Goal: Use online tool/utility

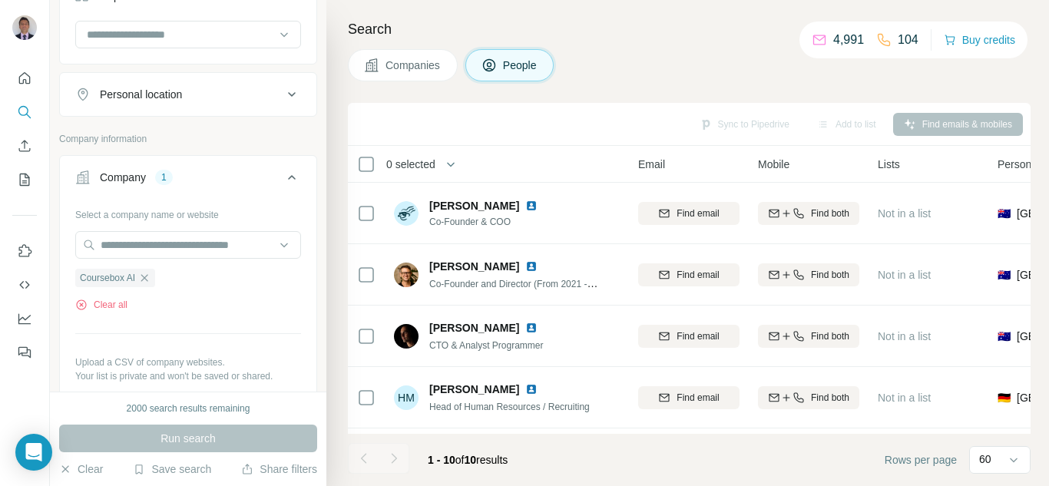
scroll to position [351, 0]
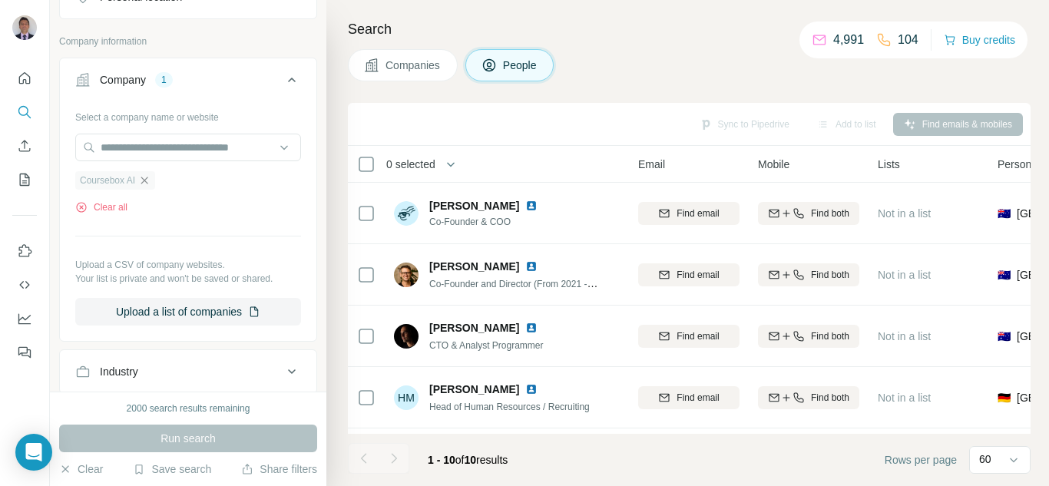
click at [147, 181] on icon "button" at bounding box center [144, 180] width 7 height 7
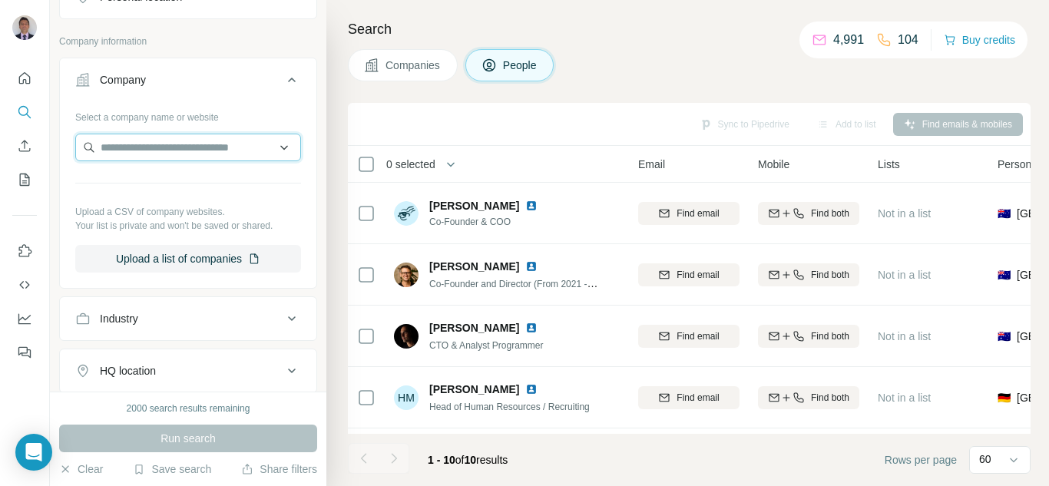
click at [151, 154] on input "text" at bounding box center [188, 148] width 226 height 28
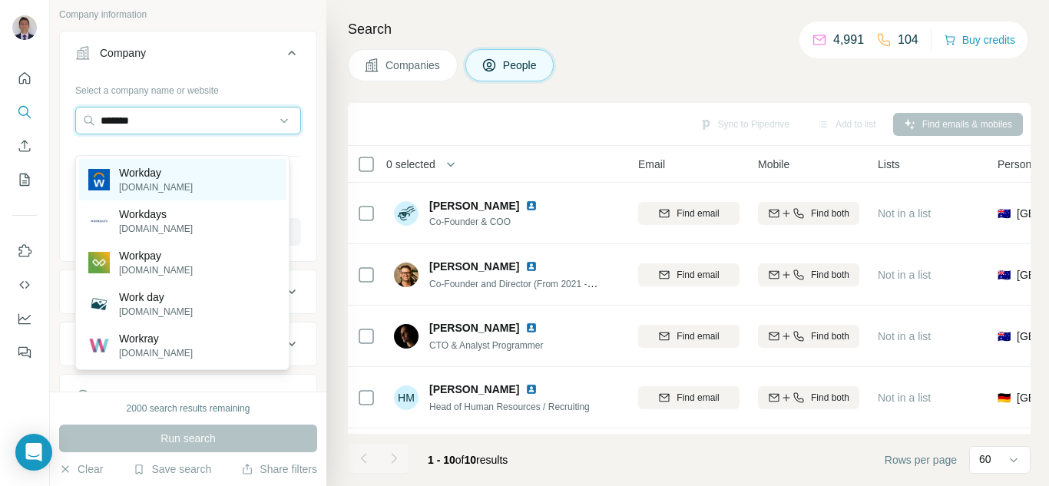
scroll to position [351, 0]
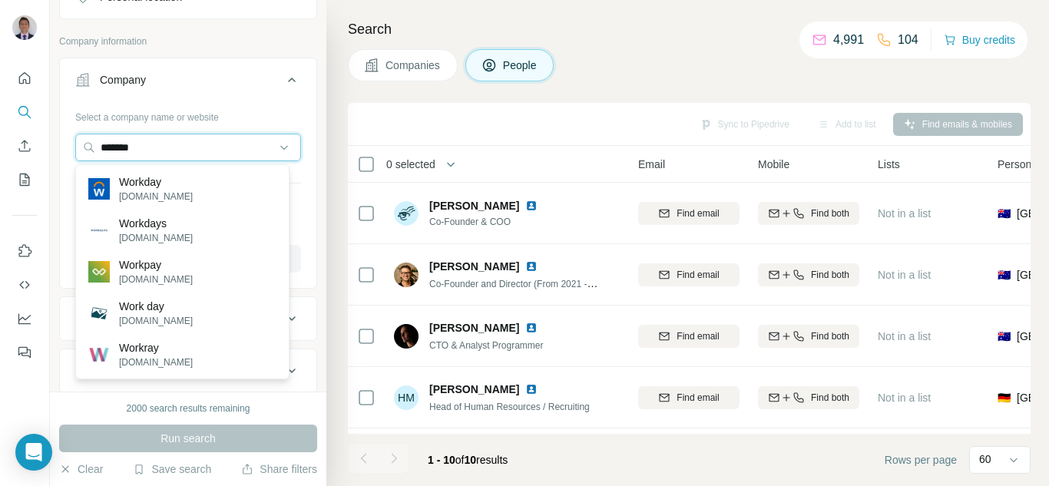
drag, startPoint x: 175, startPoint y: 151, endPoint x: 31, endPoint y: 143, distance: 143.8
click at [33, 144] on div "New search Hide Company lookalikes Personal information Job title Seniority Dep…" at bounding box center [524, 243] width 1049 height 486
paste input "text"
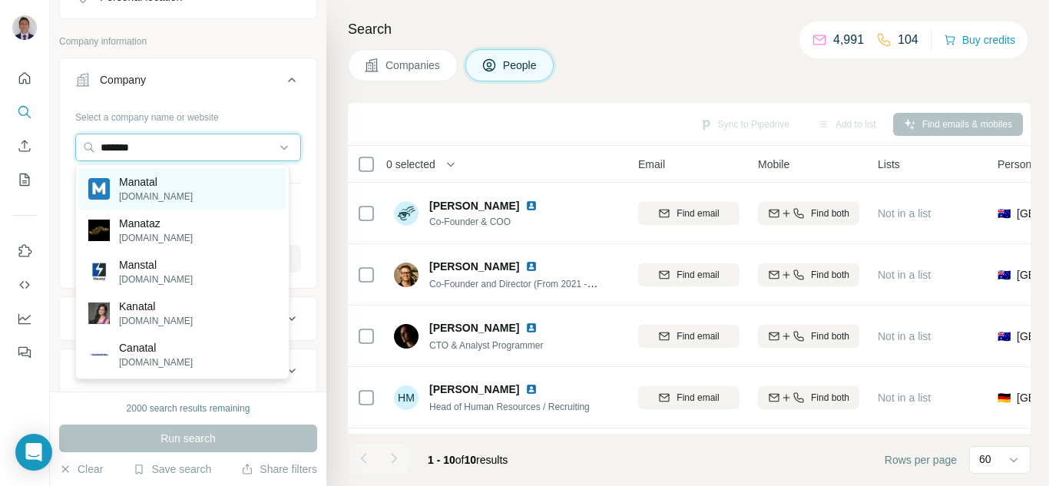
type input "*******"
click at [147, 197] on p "[DOMAIN_NAME]" at bounding box center [156, 197] width 74 height 14
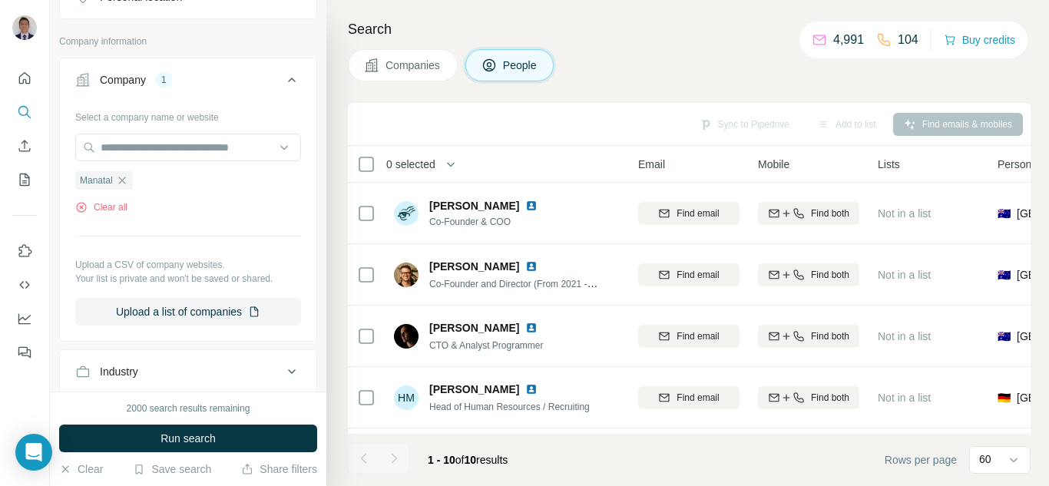
click at [183, 442] on span "Run search" at bounding box center [187, 438] width 55 height 15
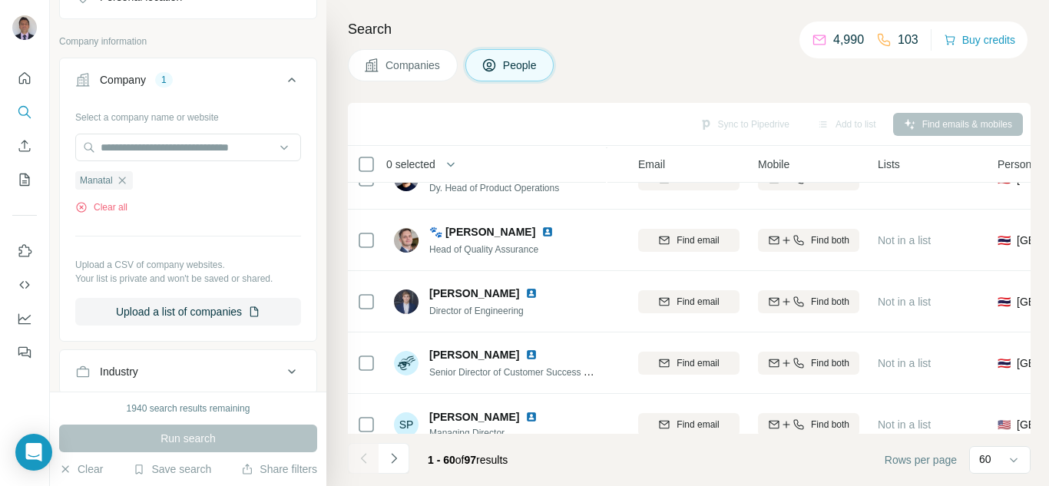
scroll to position [614, 149]
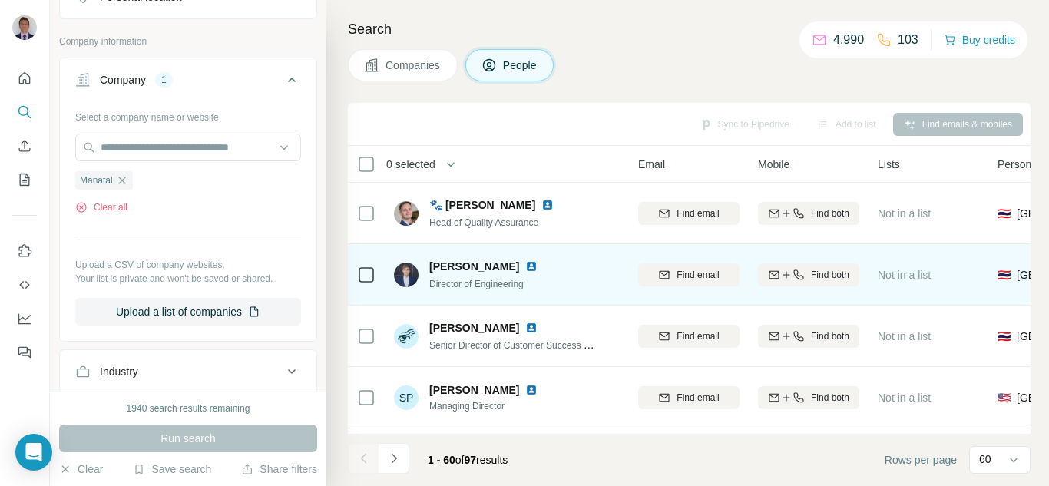
click at [525, 268] on img at bounding box center [531, 266] width 12 height 12
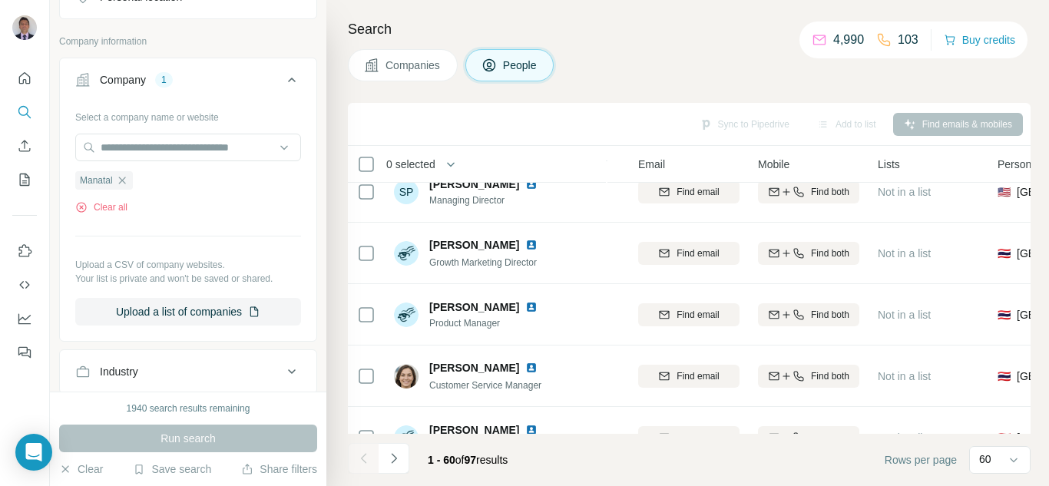
scroll to position [844, 149]
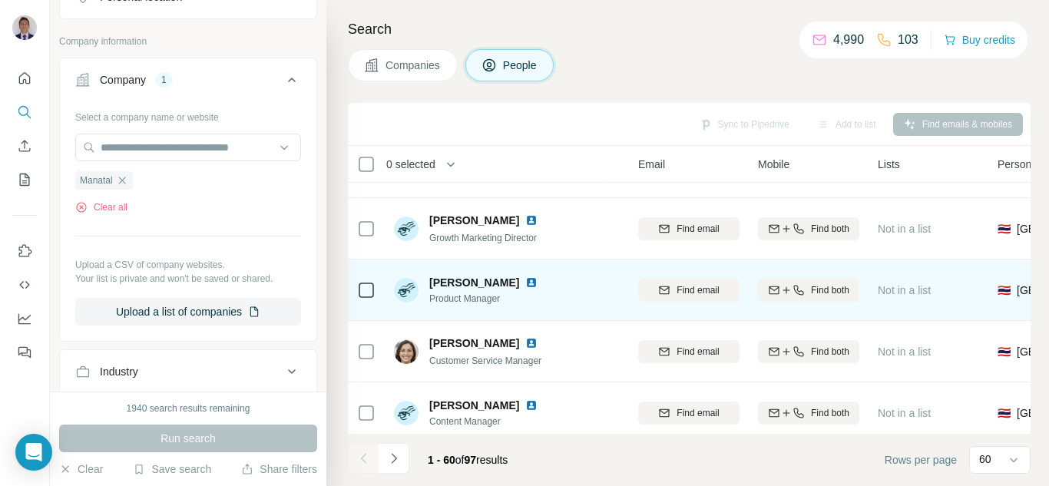
click at [525, 282] on img at bounding box center [531, 282] width 12 height 12
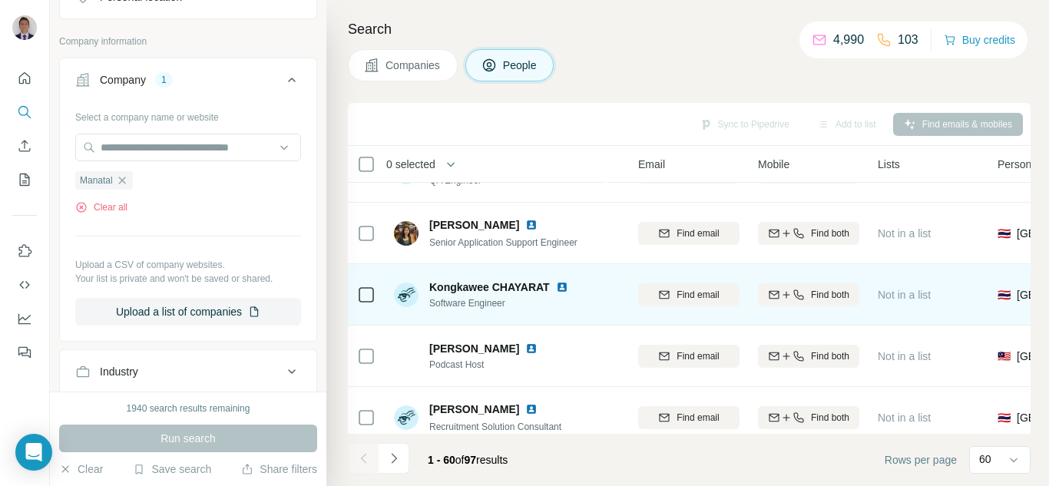
scroll to position [3441, 149]
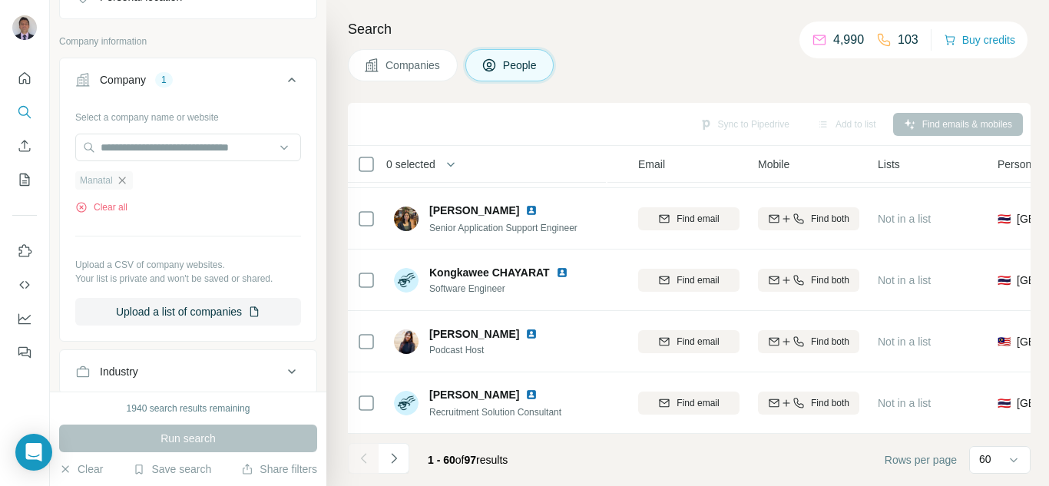
click at [119, 183] on icon "button" at bounding box center [122, 180] width 12 height 12
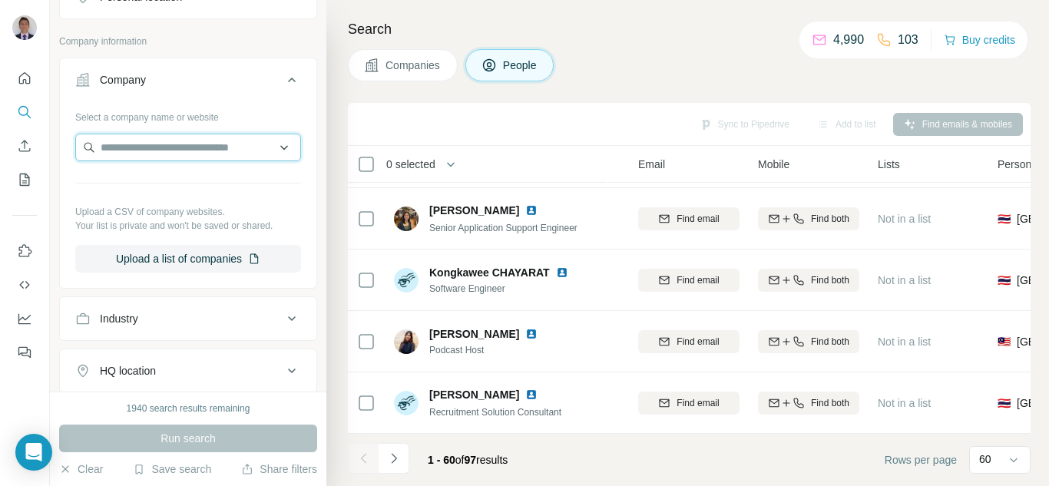
click at [117, 148] on input "text" at bounding box center [188, 148] width 226 height 28
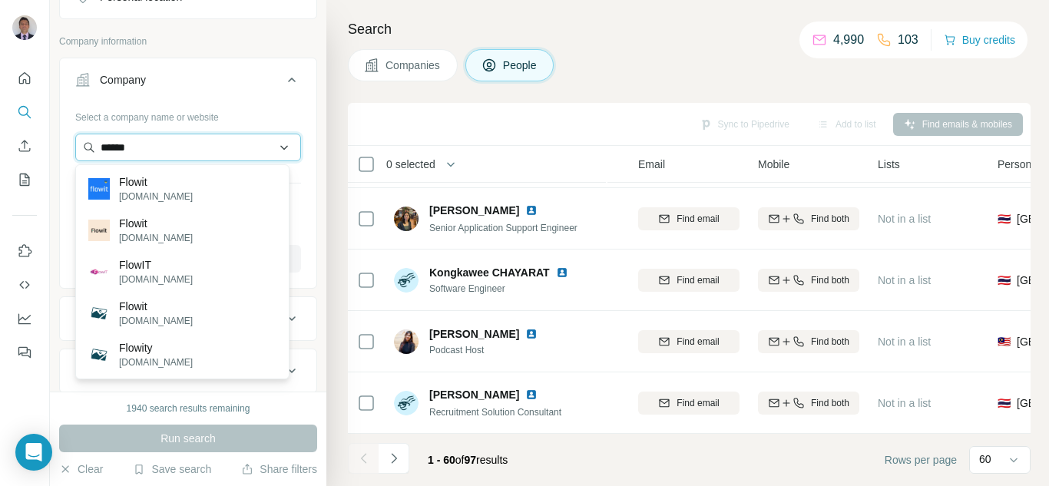
click at [150, 149] on input "******" at bounding box center [188, 148] width 226 height 28
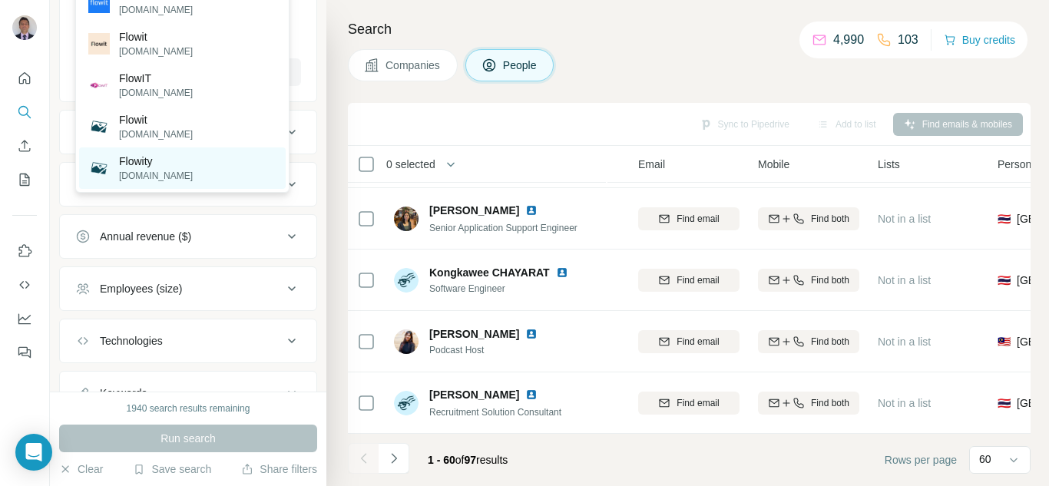
scroll to position [384, 0]
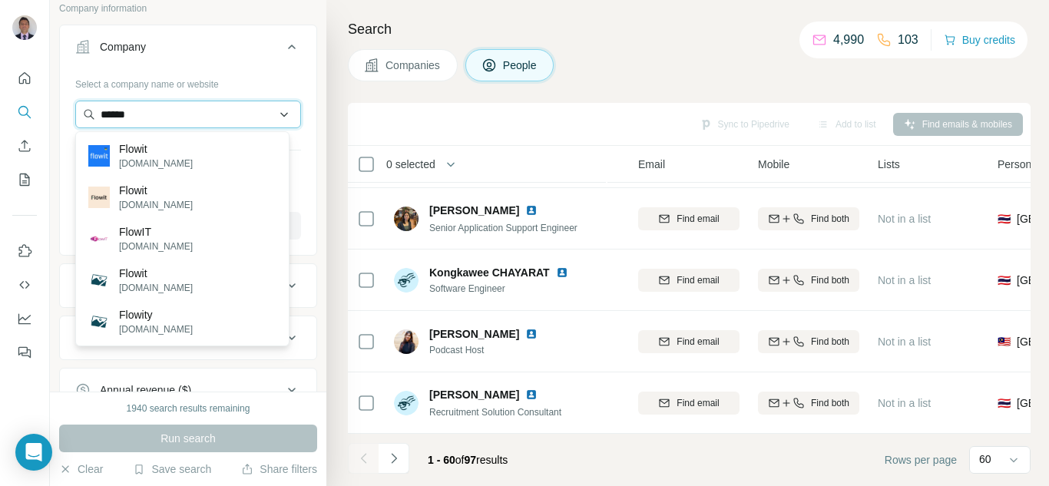
click at [273, 114] on input "******" at bounding box center [188, 115] width 226 height 28
type input "*"
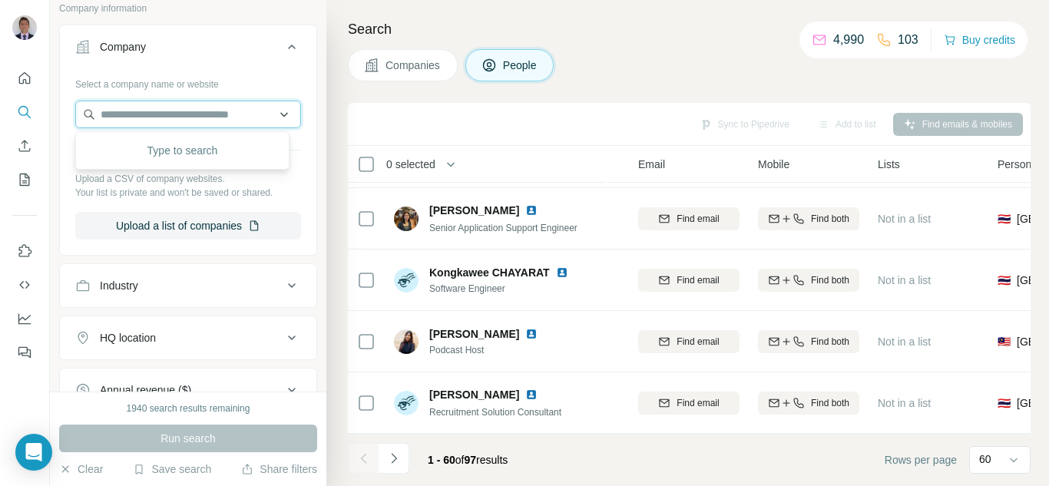
paste input "******"
type input "******"
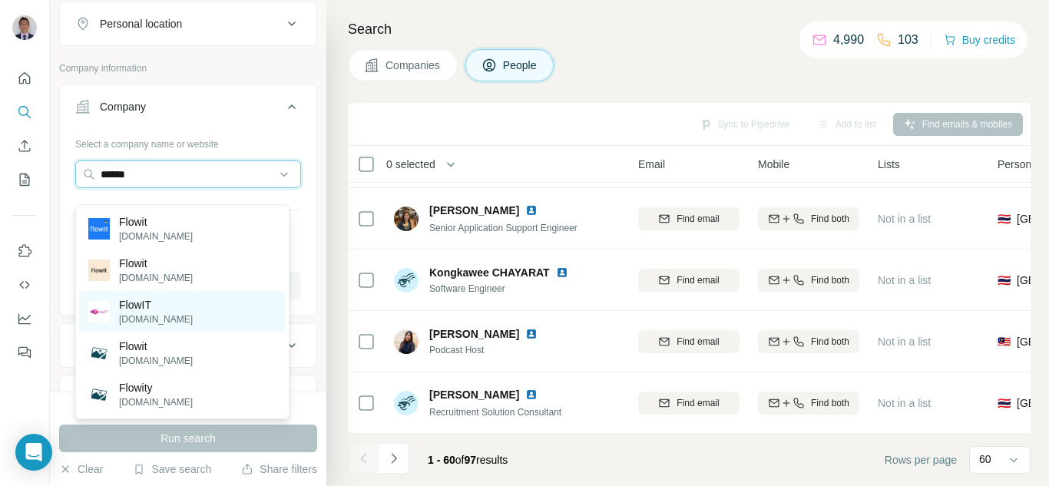
scroll to position [307, 0]
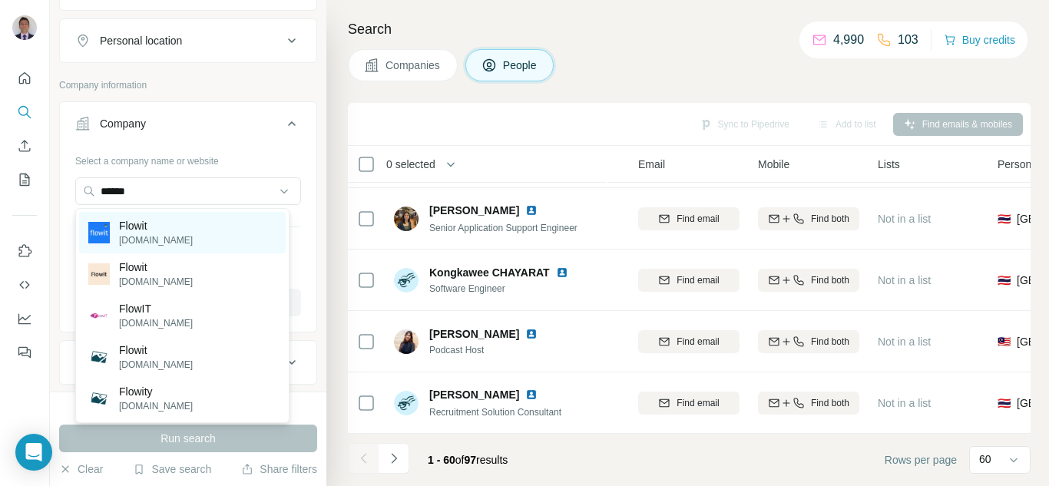
click at [150, 229] on p "Flowit" at bounding box center [156, 225] width 74 height 15
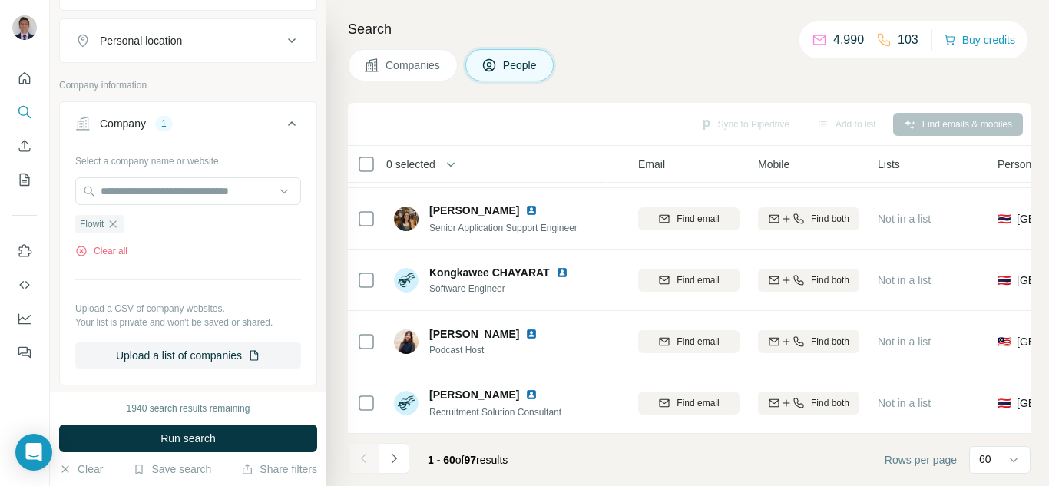
click at [140, 435] on button "Run search" at bounding box center [188, 439] width 258 height 28
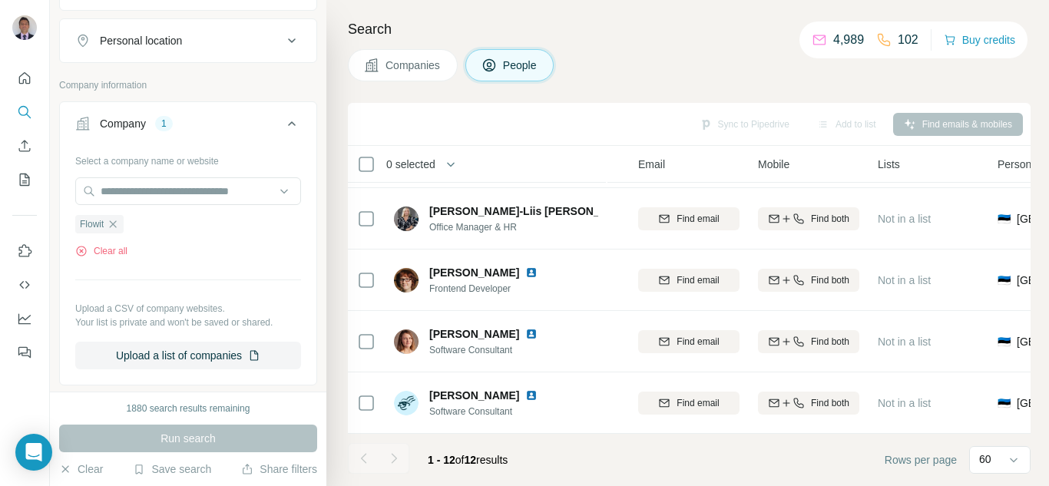
scroll to position [494, 0]
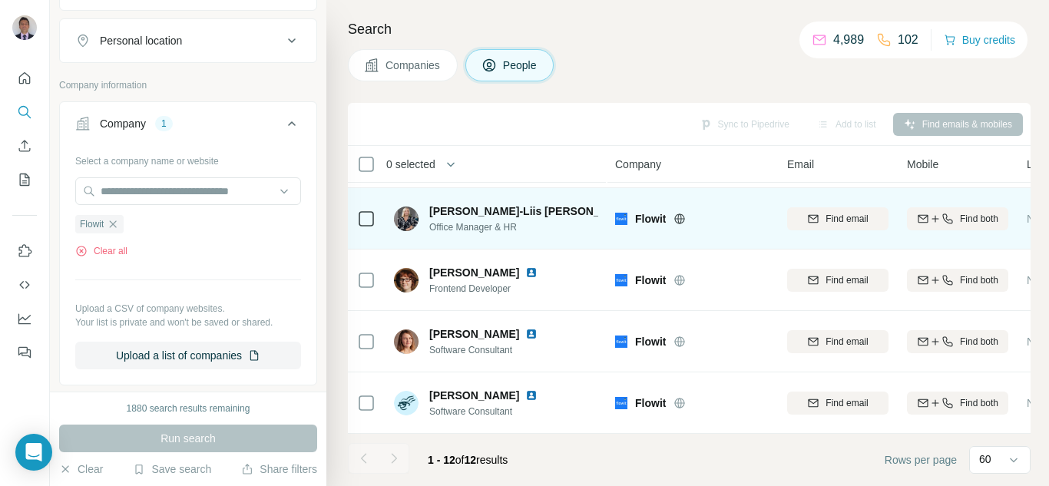
click at [678, 213] on icon at bounding box center [679, 219] width 12 height 12
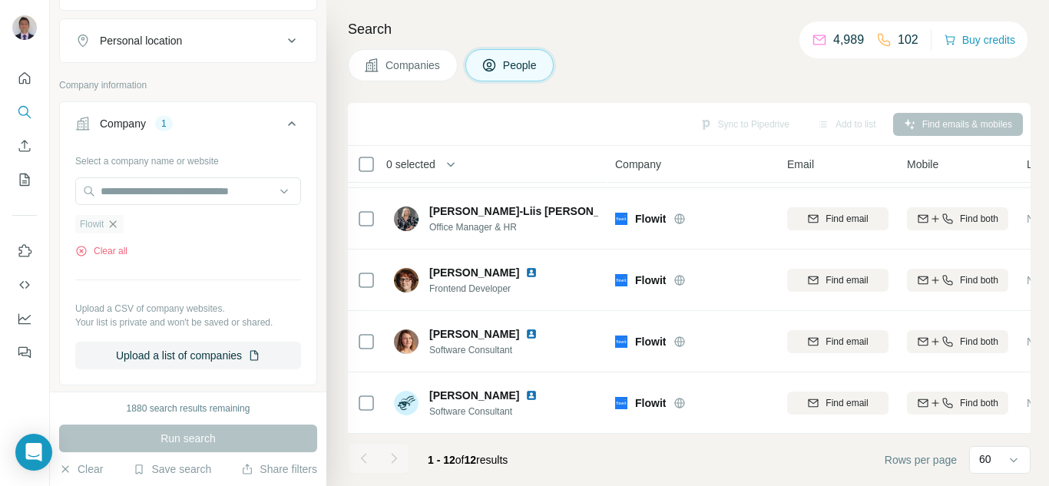
click at [113, 223] on icon "button" at bounding box center [113, 224] width 12 height 12
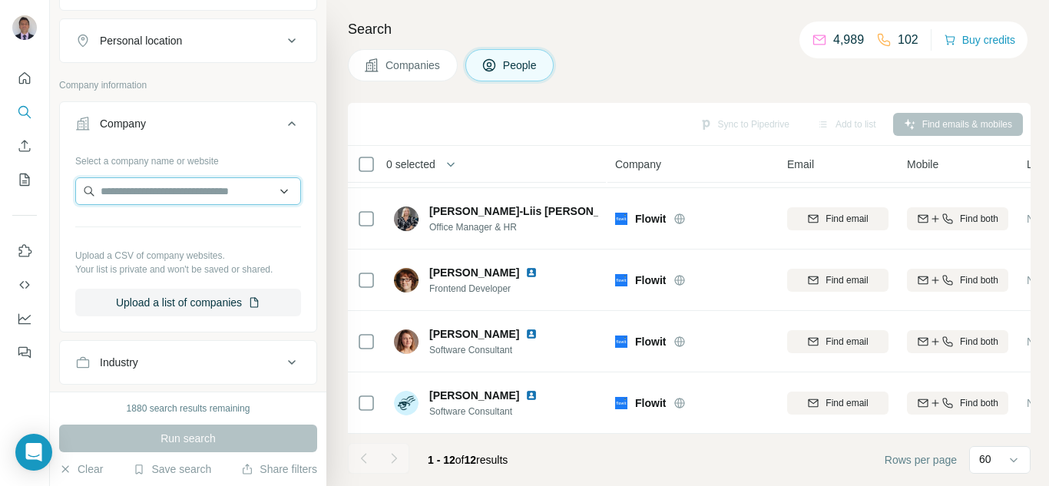
click at [121, 193] on input "text" at bounding box center [188, 191] width 226 height 28
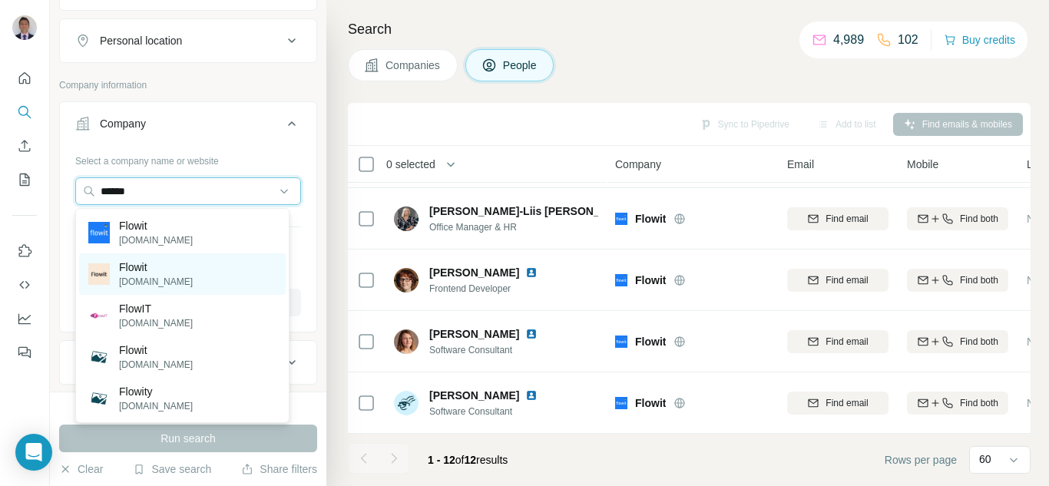
type input "******"
click at [144, 279] on p "[DOMAIN_NAME]" at bounding box center [156, 282] width 74 height 14
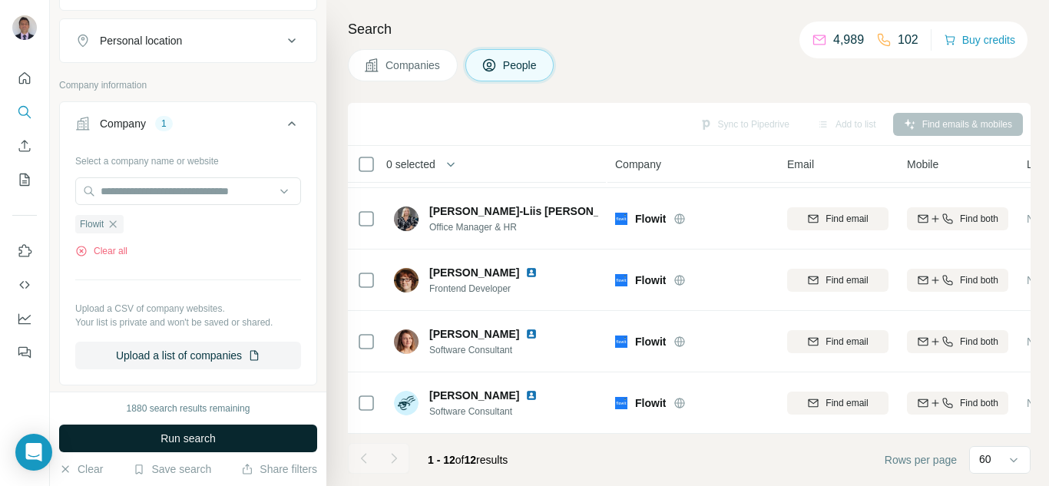
click at [227, 434] on button "Run search" at bounding box center [188, 439] width 258 height 28
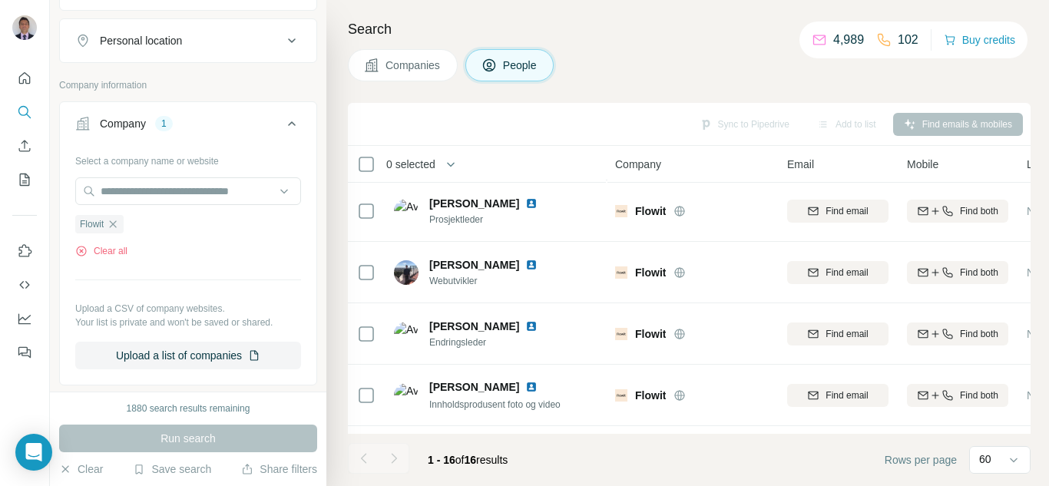
scroll to position [494, 0]
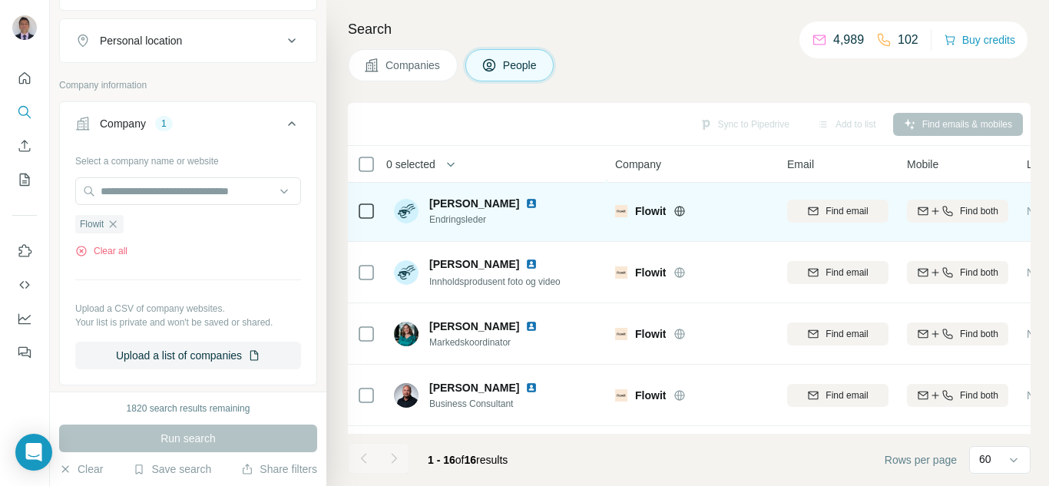
click at [682, 213] on icon at bounding box center [680, 211] width 4 height 10
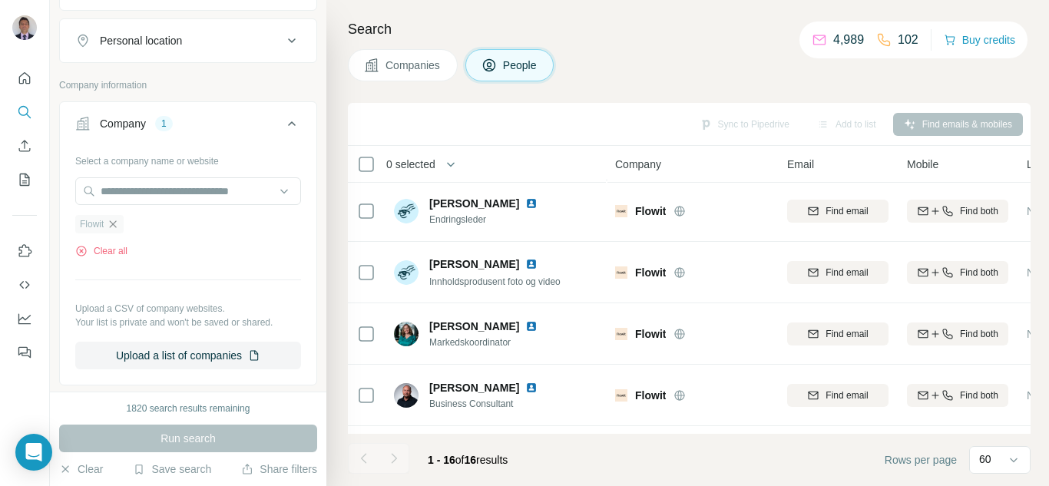
click at [116, 222] on icon "button" at bounding box center [113, 224] width 12 height 12
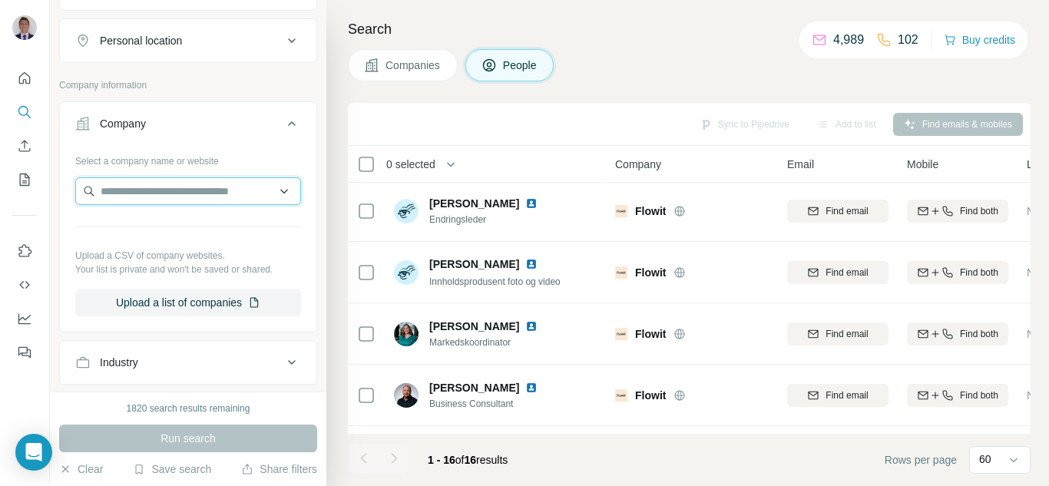
click at [125, 193] on input "text" at bounding box center [188, 191] width 226 height 28
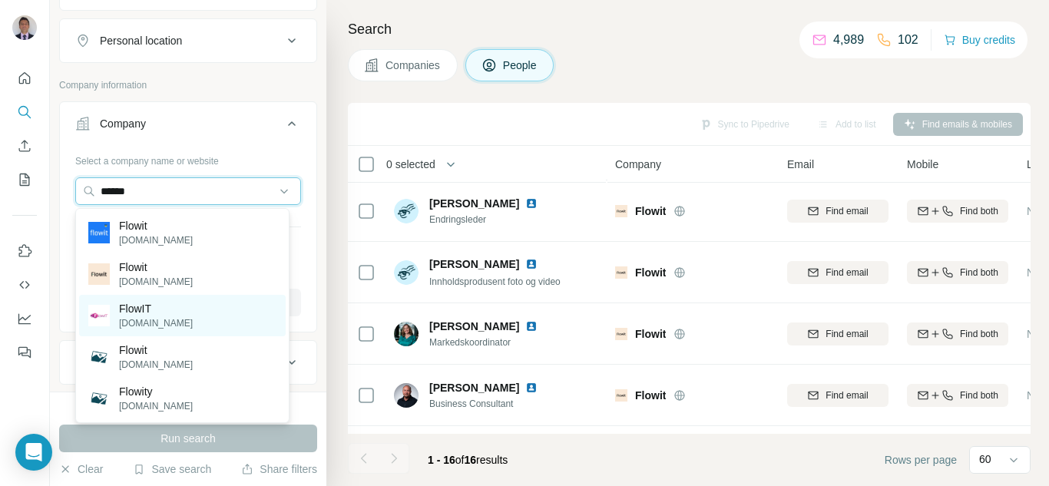
type input "******"
click at [137, 319] on p "[DOMAIN_NAME]" at bounding box center [156, 323] width 74 height 14
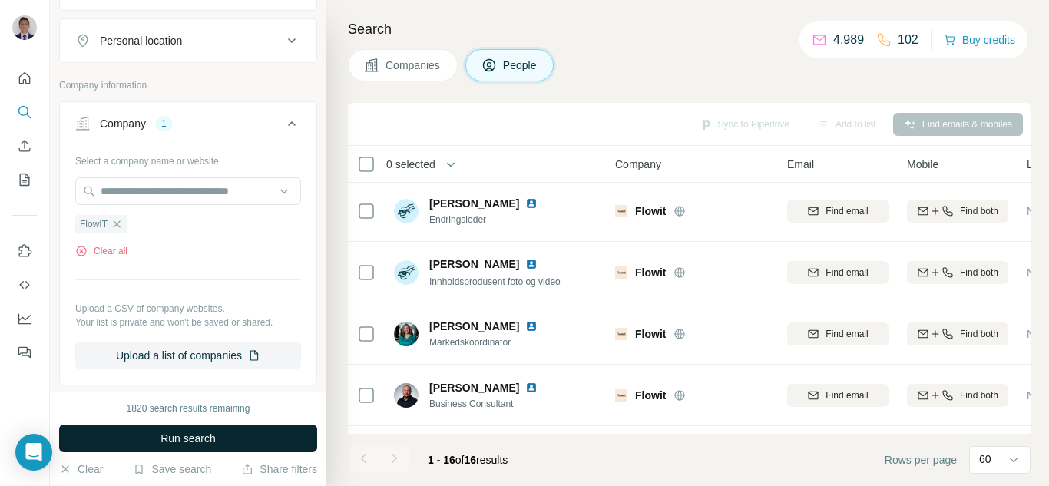
click at [154, 434] on button "Run search" at bounding box center [188, 439] width 258 height 28
